Goal: Consume media (video, audio)

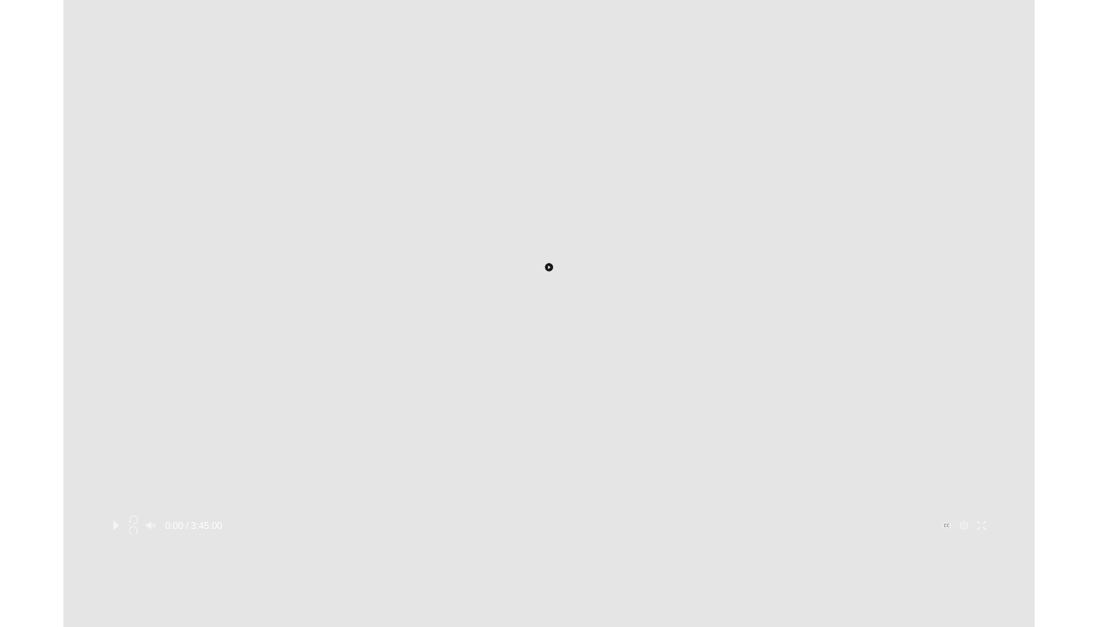
scroll to position [246, 0]
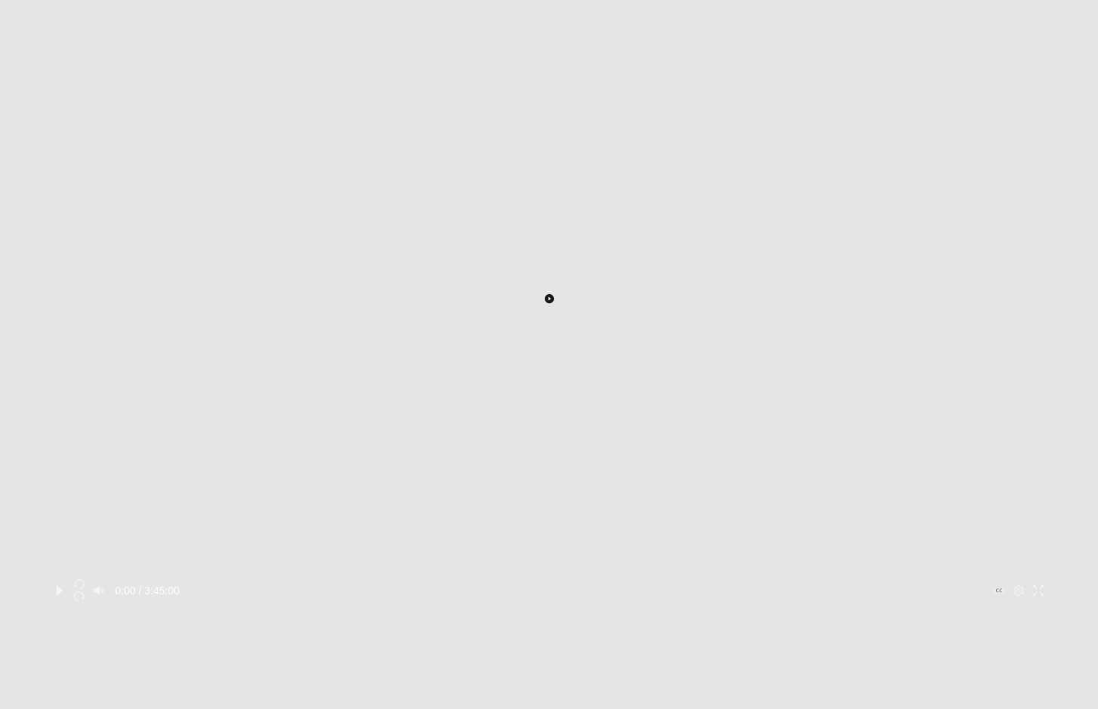
click at [315, 579] on div at bounding box center [549, 579] width 998 height 0
click at [63, 586] on icon "Play" at bounding box center [60, 591] width 6 height 11
click at [390, 579] on div at bounding box center [549, 579] width 998 height 0
click at [511, 579] on div at bounding box center [549, 579] width 998 height 0
click at [551, 579] on div at bounding box center [549, 579] width 998 height 0
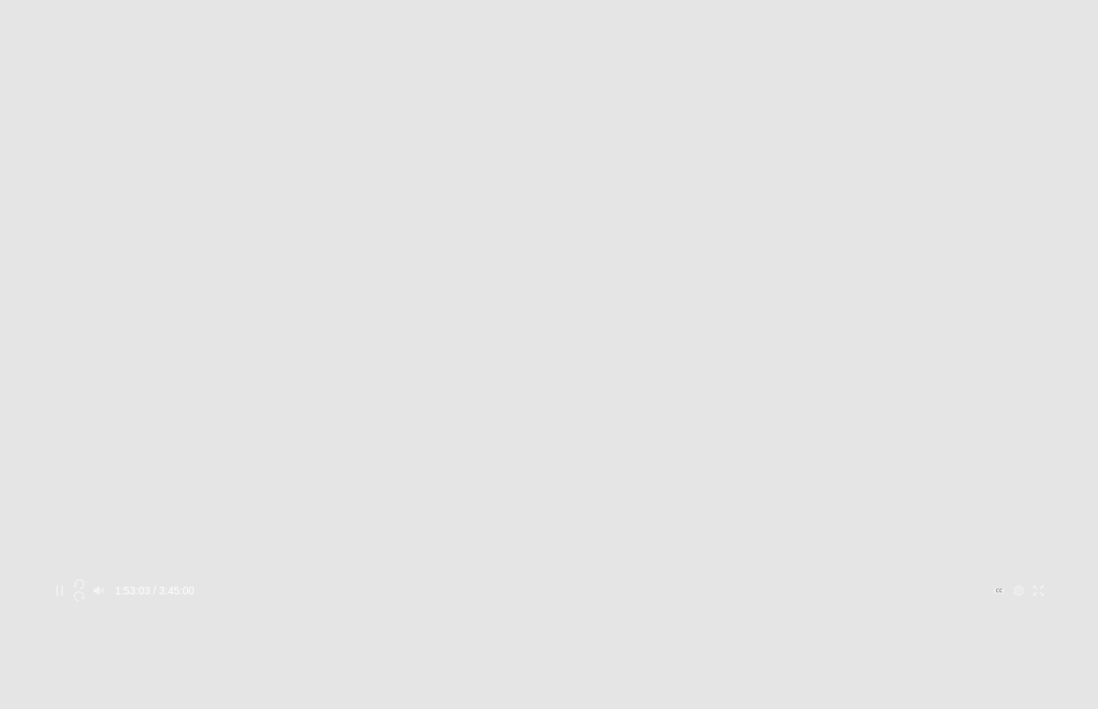
click at [515, 579] on div at bounding box center [549, 579] width 998 height 0
click at [537, 579] on div at bounding box center [549, 579] width 998 height 0
click at [564, 579] on div at bounding box center [549, 579] width 998 height 0
click at [583, 579] on div at bounding box center [549, 579] width 998 height 0
click at [740, 579] on div at bounding box center [549, 579] width 998 height 0
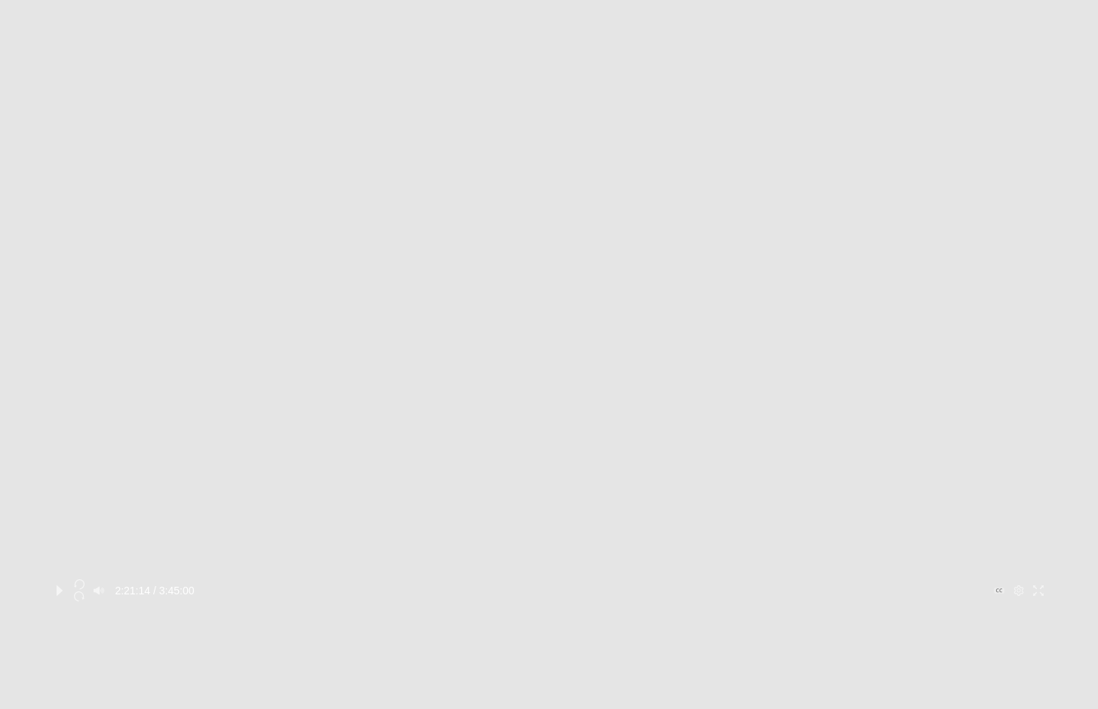
click at [676, 579] on div at bounding box center [549, 579] width 998 height 0
click at [599, 579] on div at bounding box center [549, 579] width 998 height 0
click at [537, 579] on div at bounding box center [549, 579] width 998 height 0
click at [469, 579] on div at bounding box center [549, 579] width 998 height 0
click at [500, 579] on div at bounding box center [549, 579] width 998 height 0
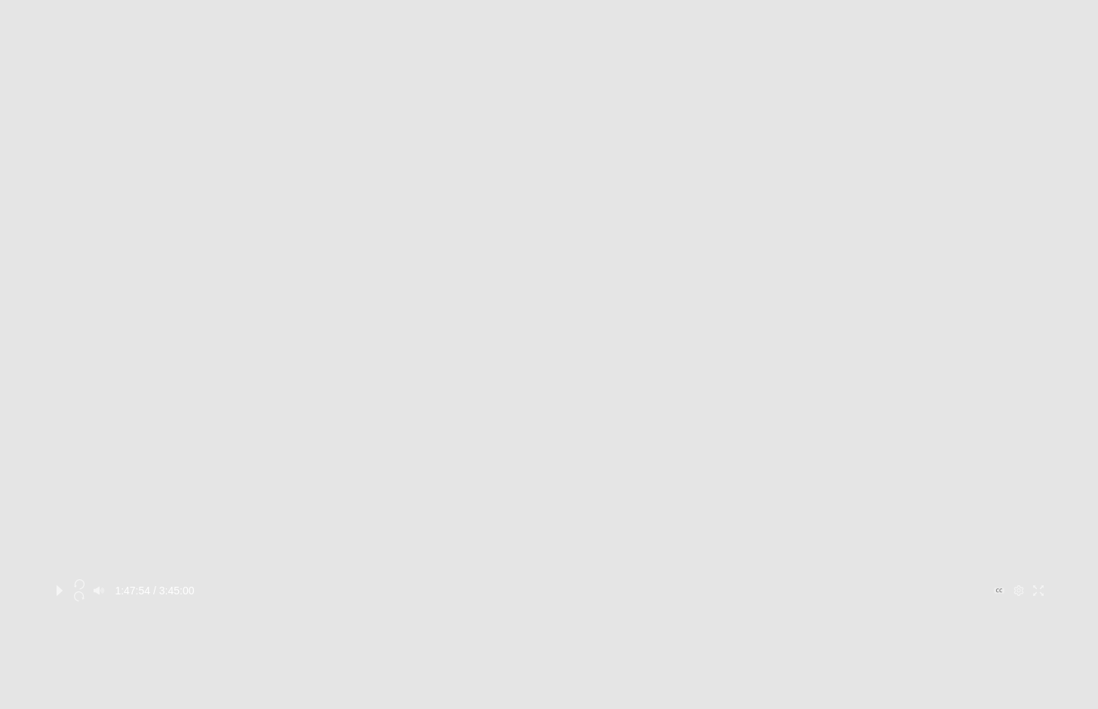
click at [528, 579] on div at bounding box center [549, 579] width 998 height 0
click at [545, 579] on div at bounding box center [549, 579] width 998 height 0
click at [65, 586] on icon "Pause" at bounding box center [59, 591] width 11 height 11
click at [507, 579] on div at bounding box center [549, 579] width 998 height 0
click at [527, 579] on div at bounding box center [549, 579] width 998 height 0
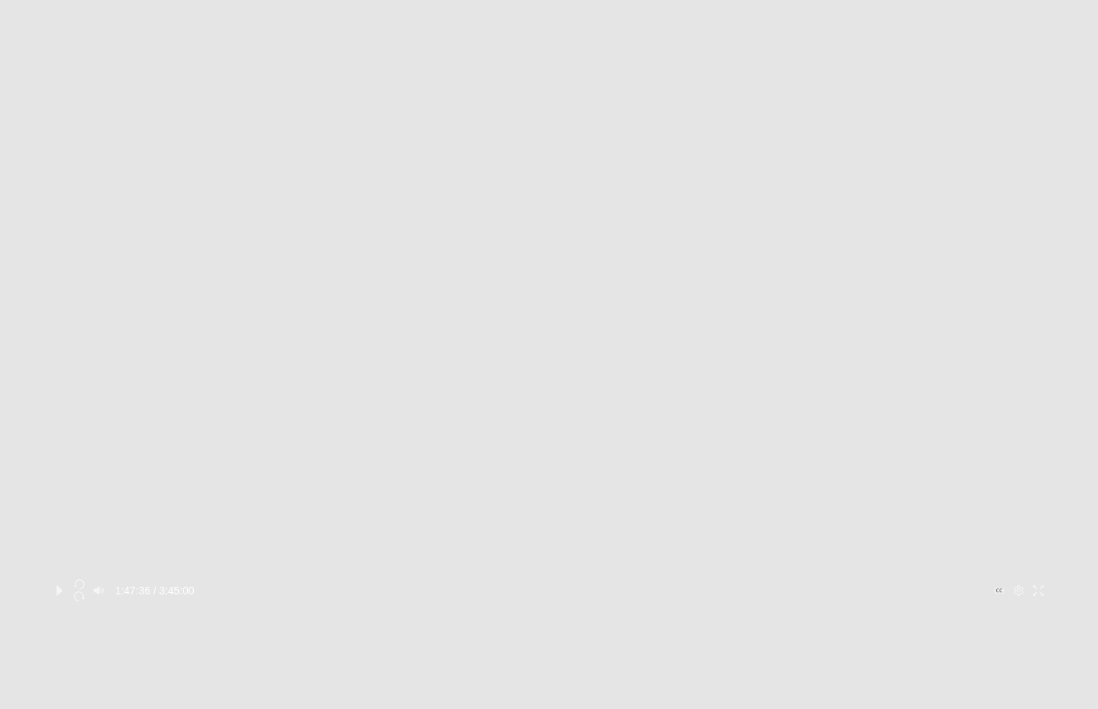
click at [508, 579] on div at bounding box center [549, 579] width 998 height 0
click at [521, 579] on div at bounding box center [549, 579] width 998 height 0
click at [537, 579] on div at bounding box center [549, 579] width 998 height 0
click at [549, 579] on div at bounding box center [549, 579] width 998 height 0
click at [563, 579] on div at bounding box center [549, 579] width 998 height 0
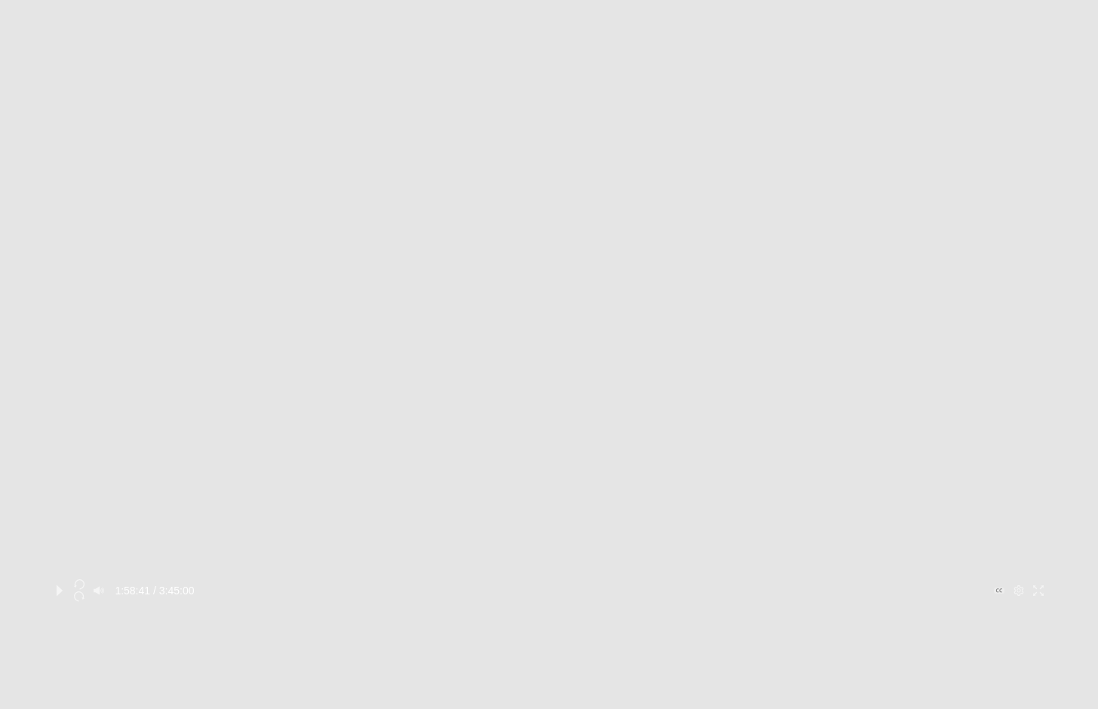
click at [576, 579] on div at bounding box center [549, 579] width 998 height 0
click at [565, 579] on div at bounding box center [549, 579] width 998 height 0
click at [555, 579] on div at bounding box center [549, 579] width 998 height 0
click at [549, 579] on div at bounding box center [549, 579] width 998 height 0
click at [539, 579] on div at bounding box center [549, 579] width 998 height 0
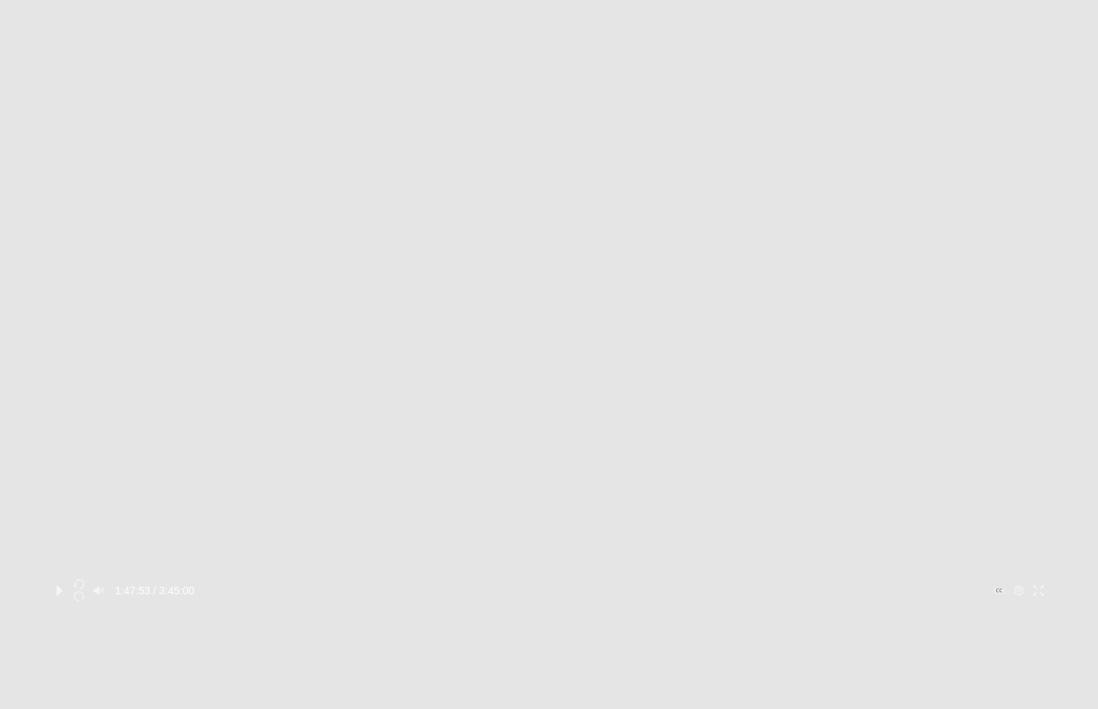
click at [528, 579] on div at bounding box center [549, 579] width 998 height 0
click at [521, 579] on div at bounding box center [549, 579] width 998 height 0
click at [518, 579] on div at bounding box center [549, 579] width 998 height 0
click at [515, 579] on div at bounding box center [549, 579] width 998 height 0
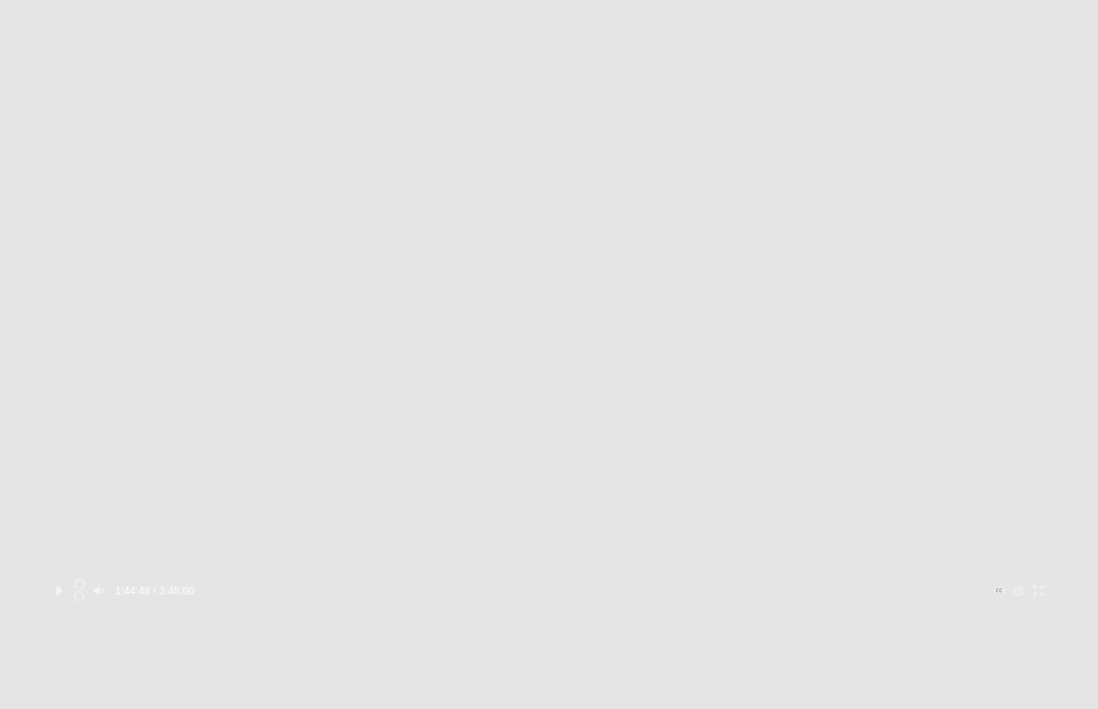
click at [513, 579] on div at bounding box center [549, 579] width 998 height 0
click at [508, 579] on div at bounding box center [549, 579] width 998 height 0
click at [509, 579] on div at bounding box center [549, 579] width 998 height 0
click at [512, 579] on div at bounding box center [549, 579] width 998 height 0
click at [524, 579] on div at bounding box center [549, 579] width 998 height 0
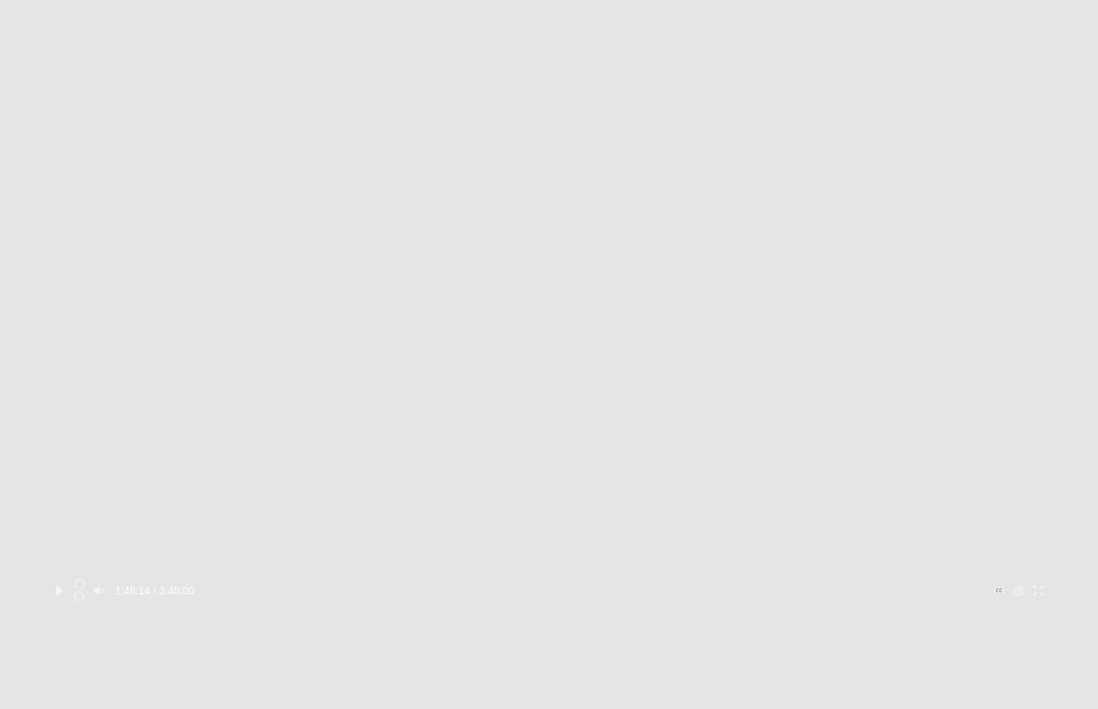
click at [530, 579] on div at bounding box center [549, 579] width 998 height 0
click at [534, 579] on div at bounding box center [549, 579] width 998 height 0
click at [542, 579] on div at bounding box center [549, 579] width 998 height 0
click at [546, 579] on div at bounding box center [549, 579] width 998 height 0
